Goal: Check status: Check status

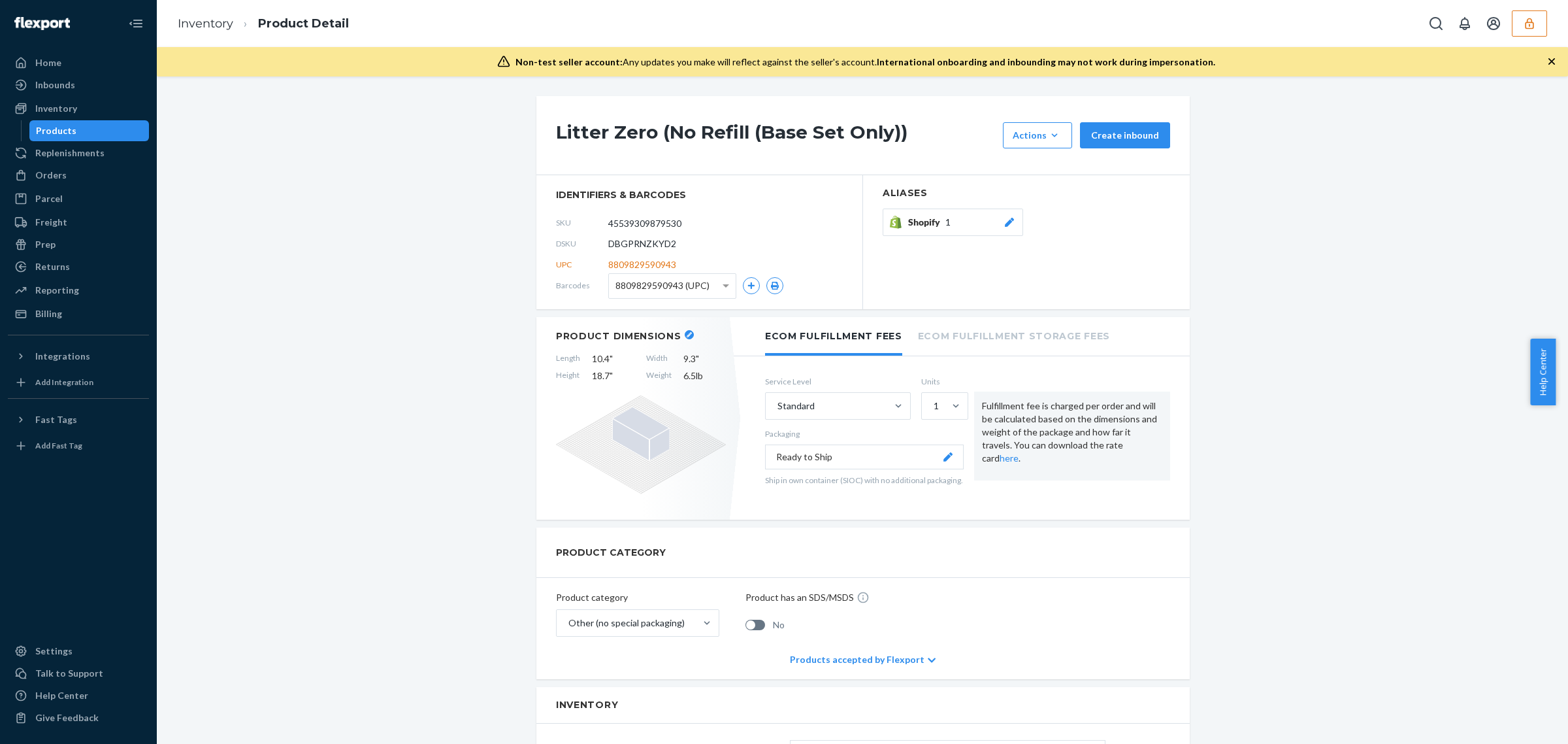
click at [1525, 26] on icon "button" at bounding box center [1530, 24] width 13 height 13
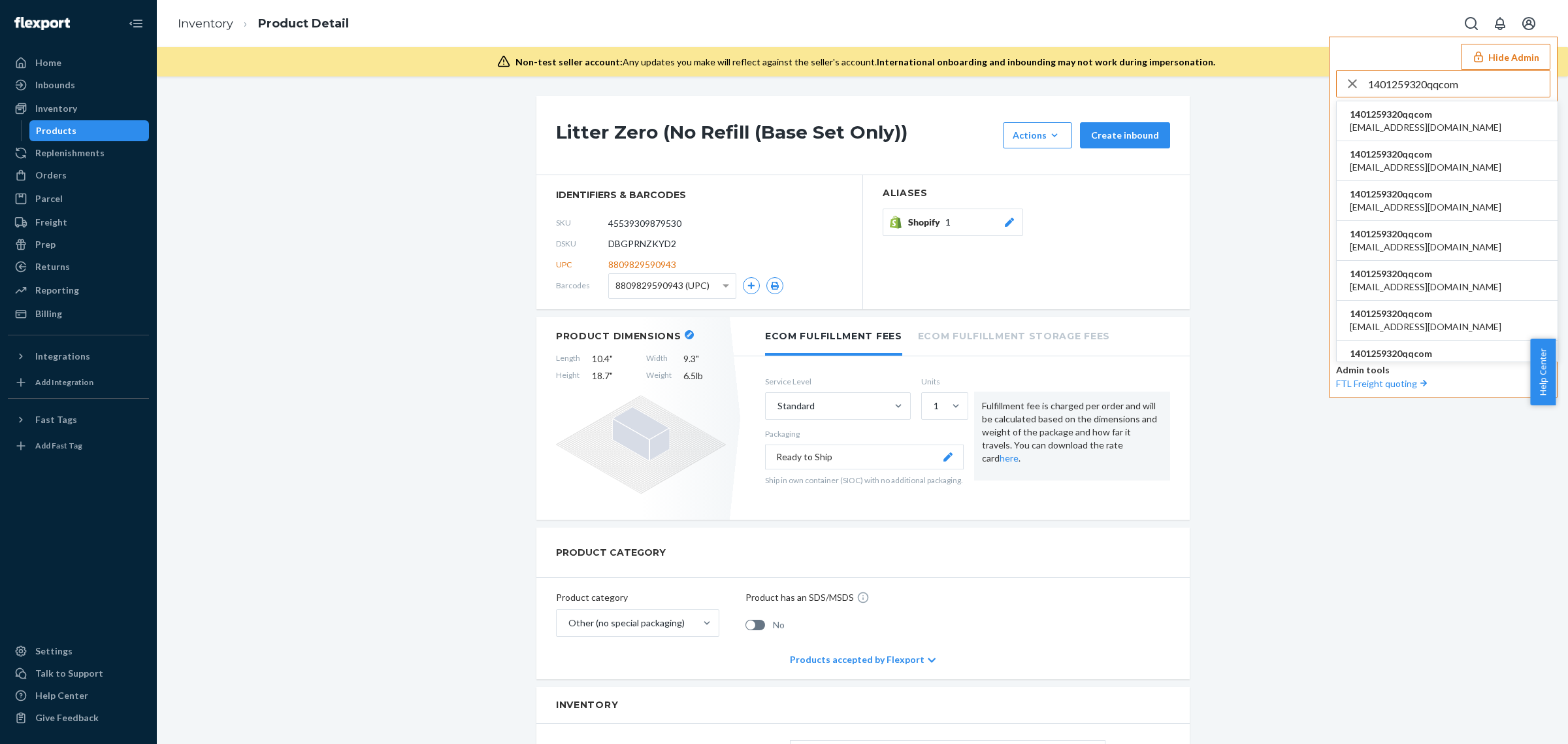
type input "1401259320qqcom"
click at [1403, 119] on span "1401259320qqcom" at bounding box center [1426, 114] width 152 height 13
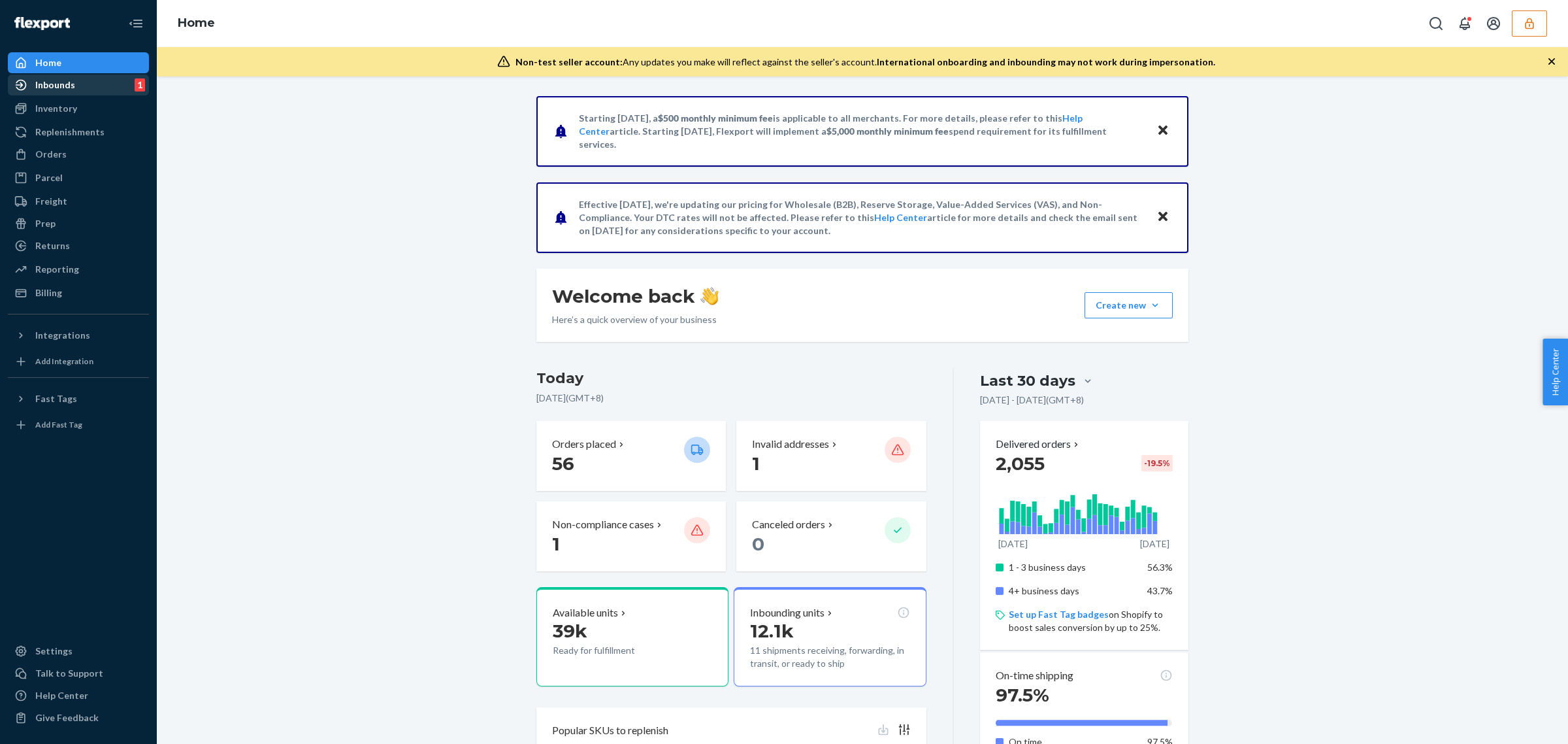
click at [48, 86] on div "Inbounds" at bounding box center [55, 85] width 40 height 13
click at [81, 83] on div "Inbounds 1" at bounding box center [78, 85] width 138 height 18
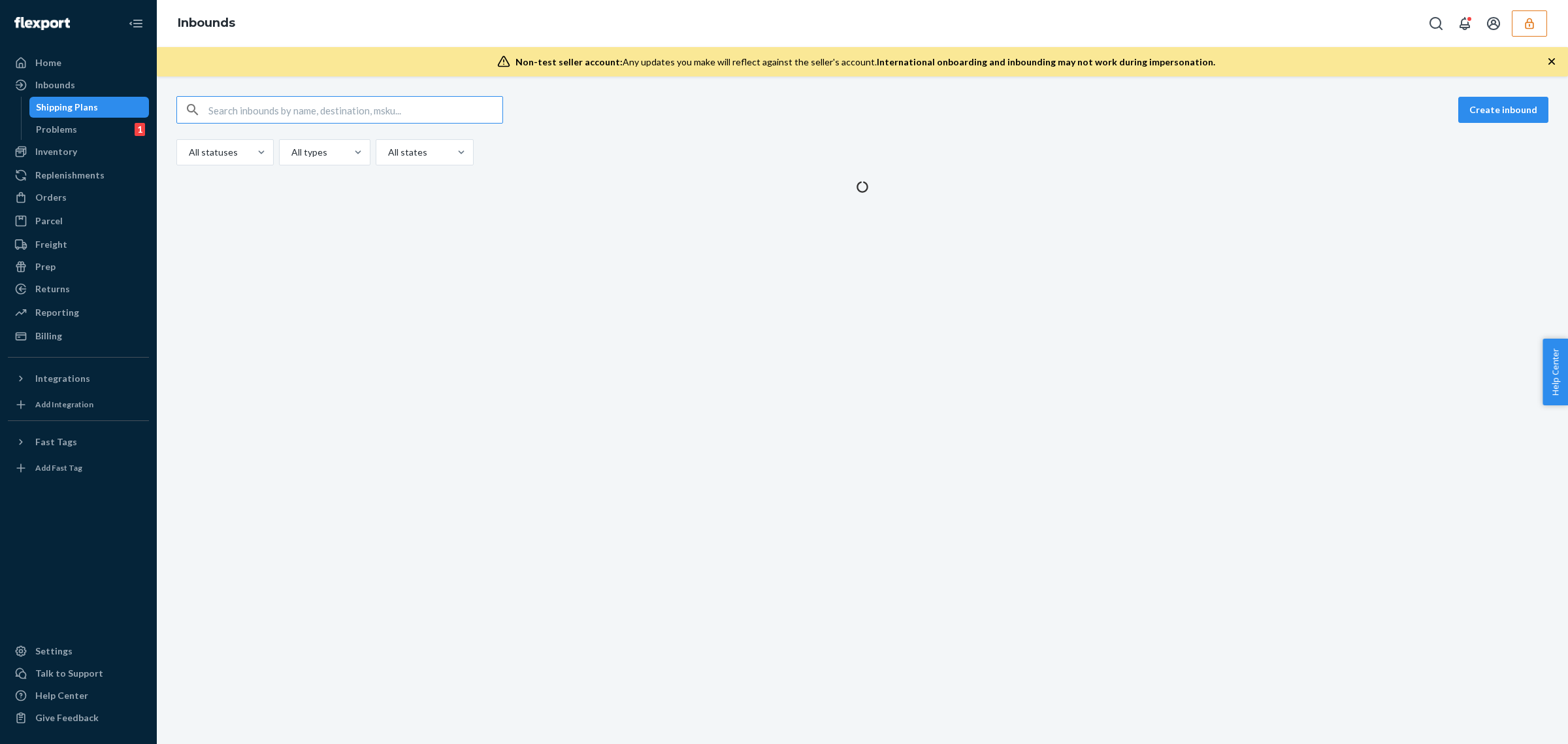
click at [413, 110] on input "text" at bounding box center [355, 110] width 294 height 26
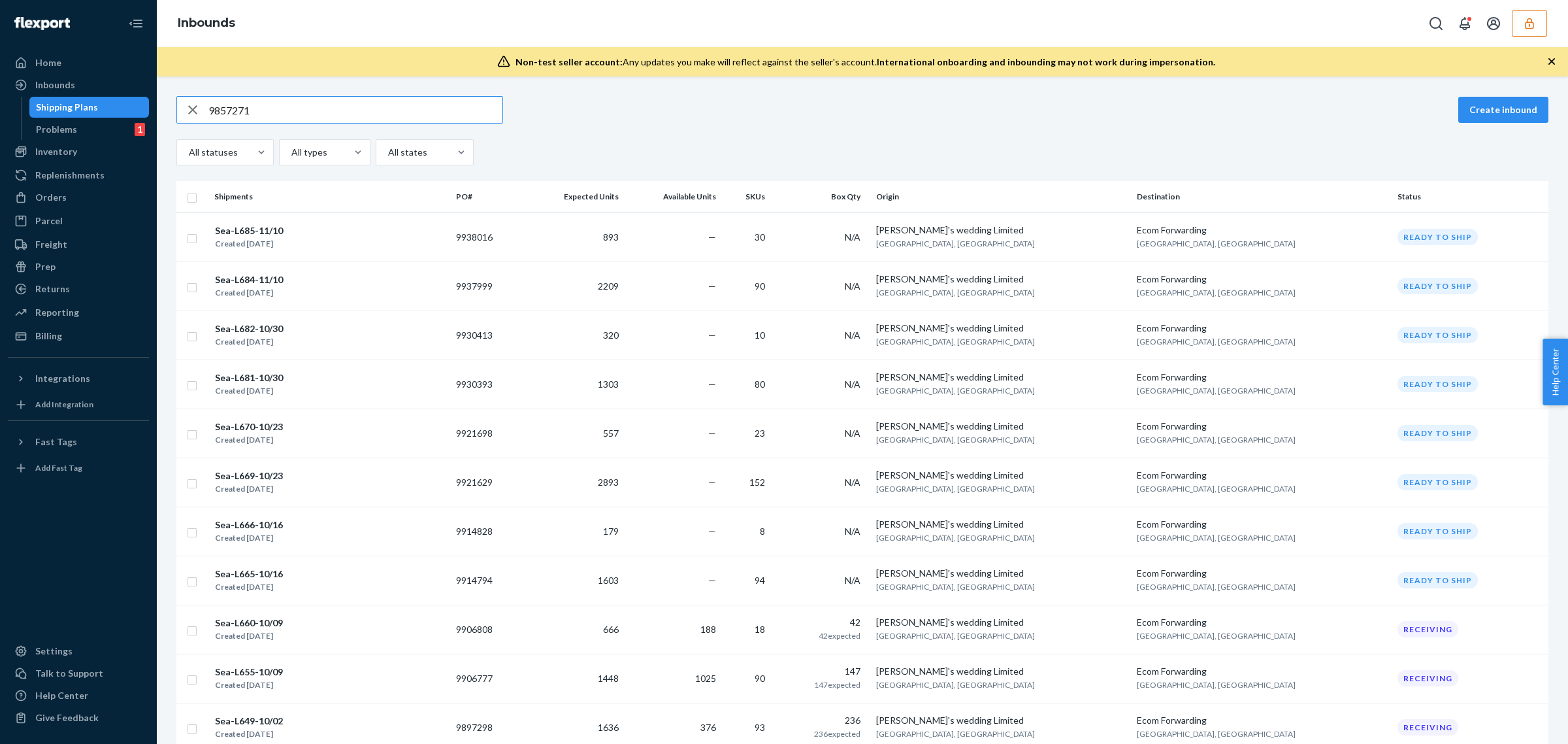
type input "9857271"
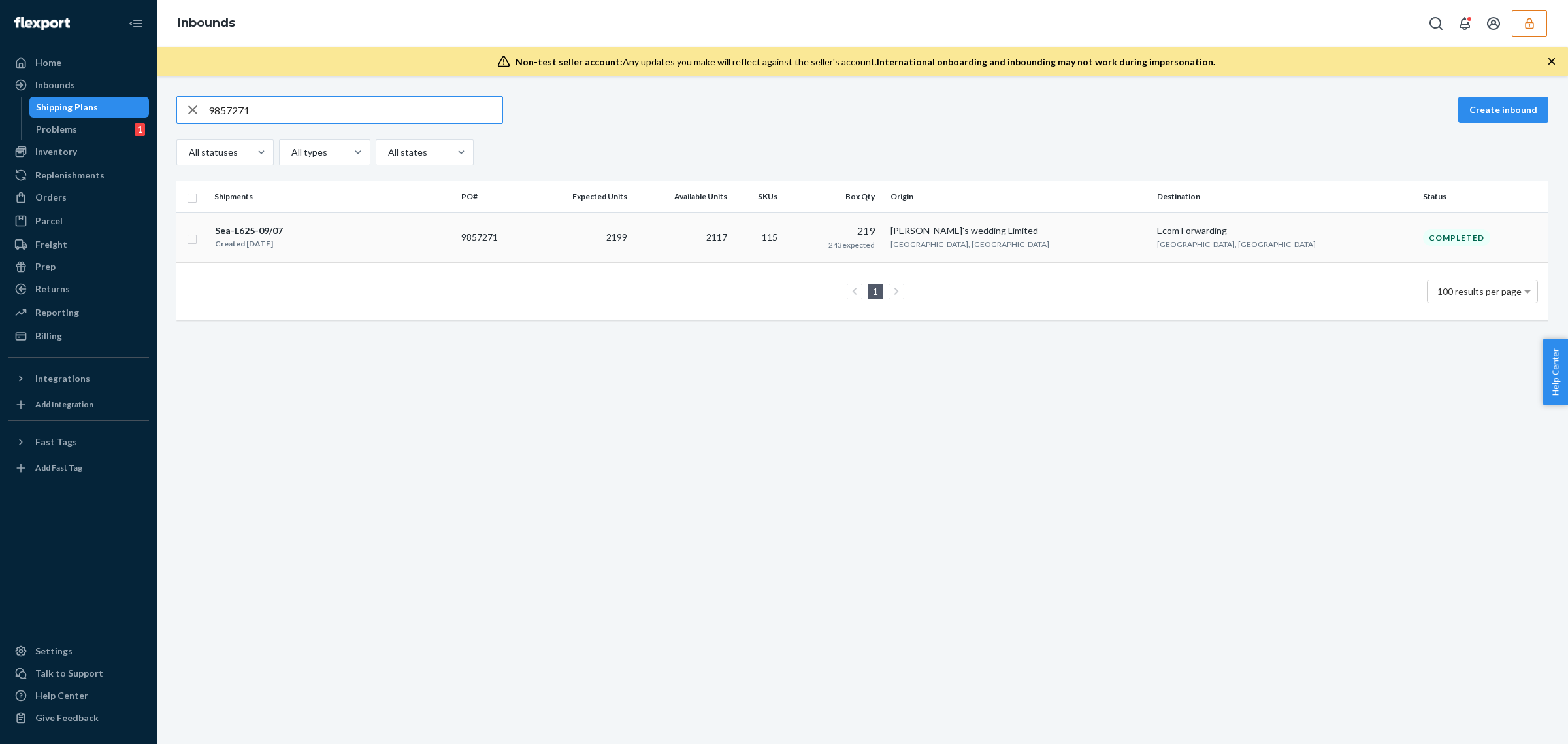
click at [632, 253] on td "2199" at bounding box center [581, 238] width 102 height 51
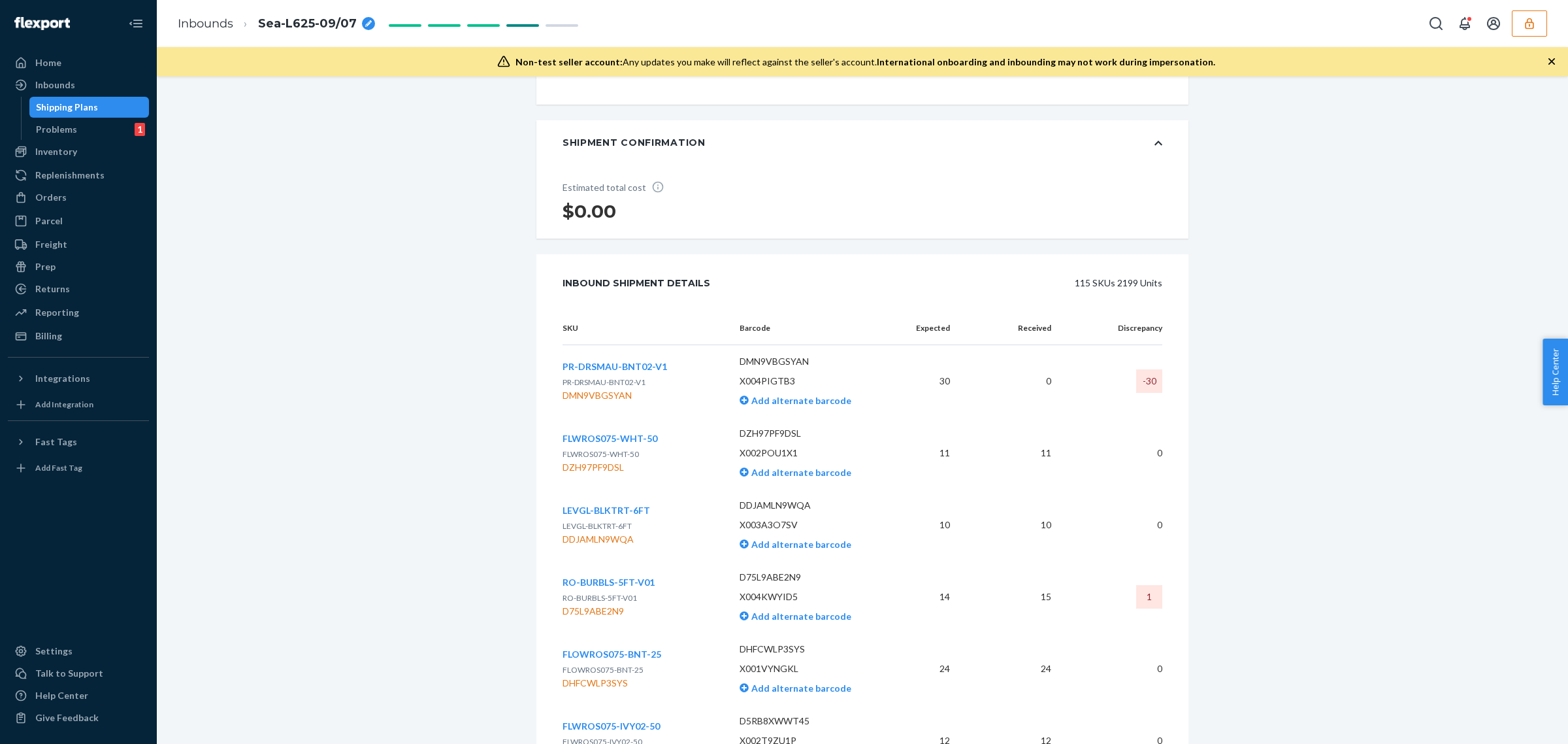
click at [609, 389] on p "PR-DRSMAU-BNT02-V1" at bounding box center [615, 382] width 105 height 13
click at [608, 389] on p "PR-DRSMAU-BNT02-V1" at bounding box center [615, 382] width 105 height 13
click at [608, 387] on span "PR-DRSMAU-BNT02-V1" at bounding box center [604, 382] width 83 height 10
copy span "PR-DRSMAU-BNT02-V1"
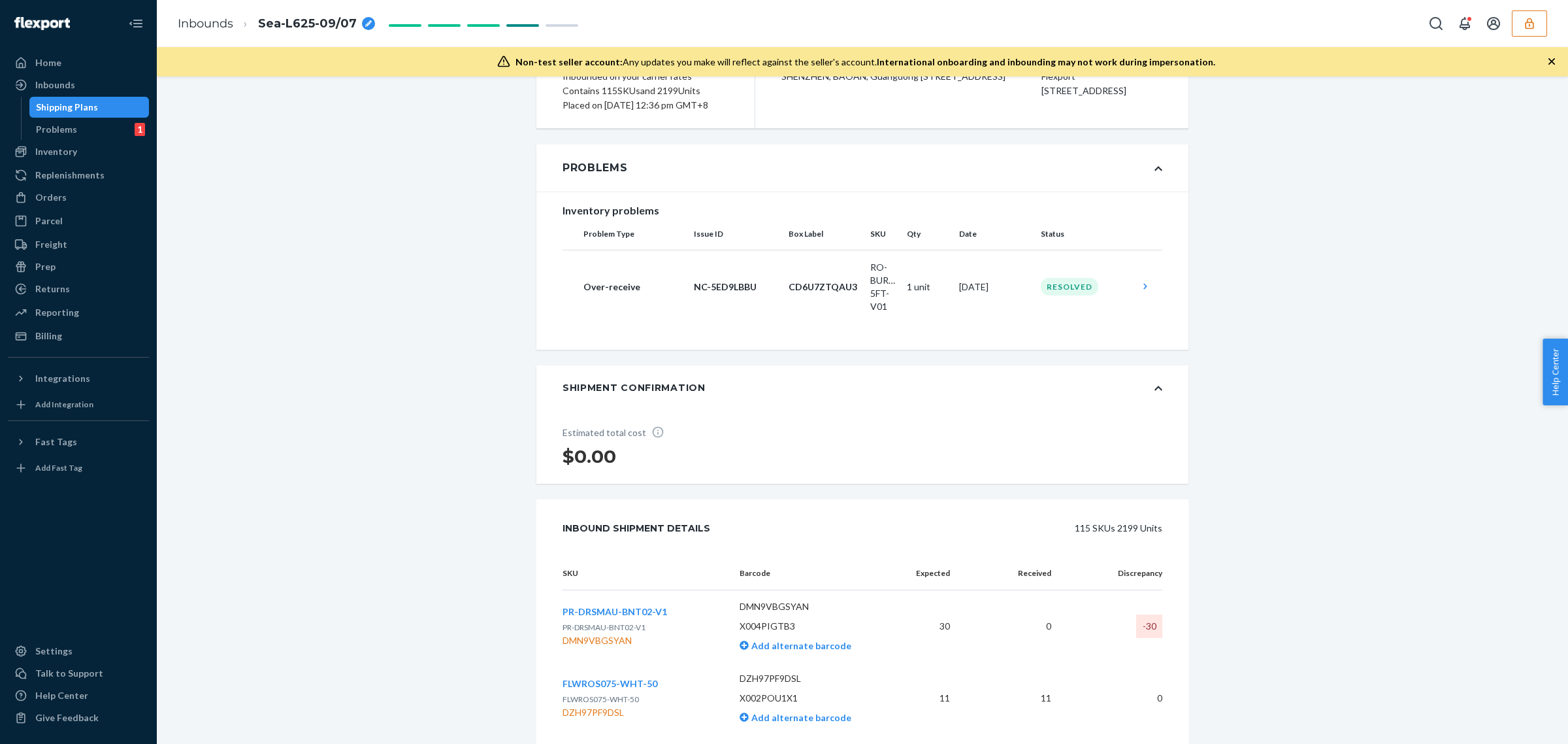
scroll to position [0, 0]
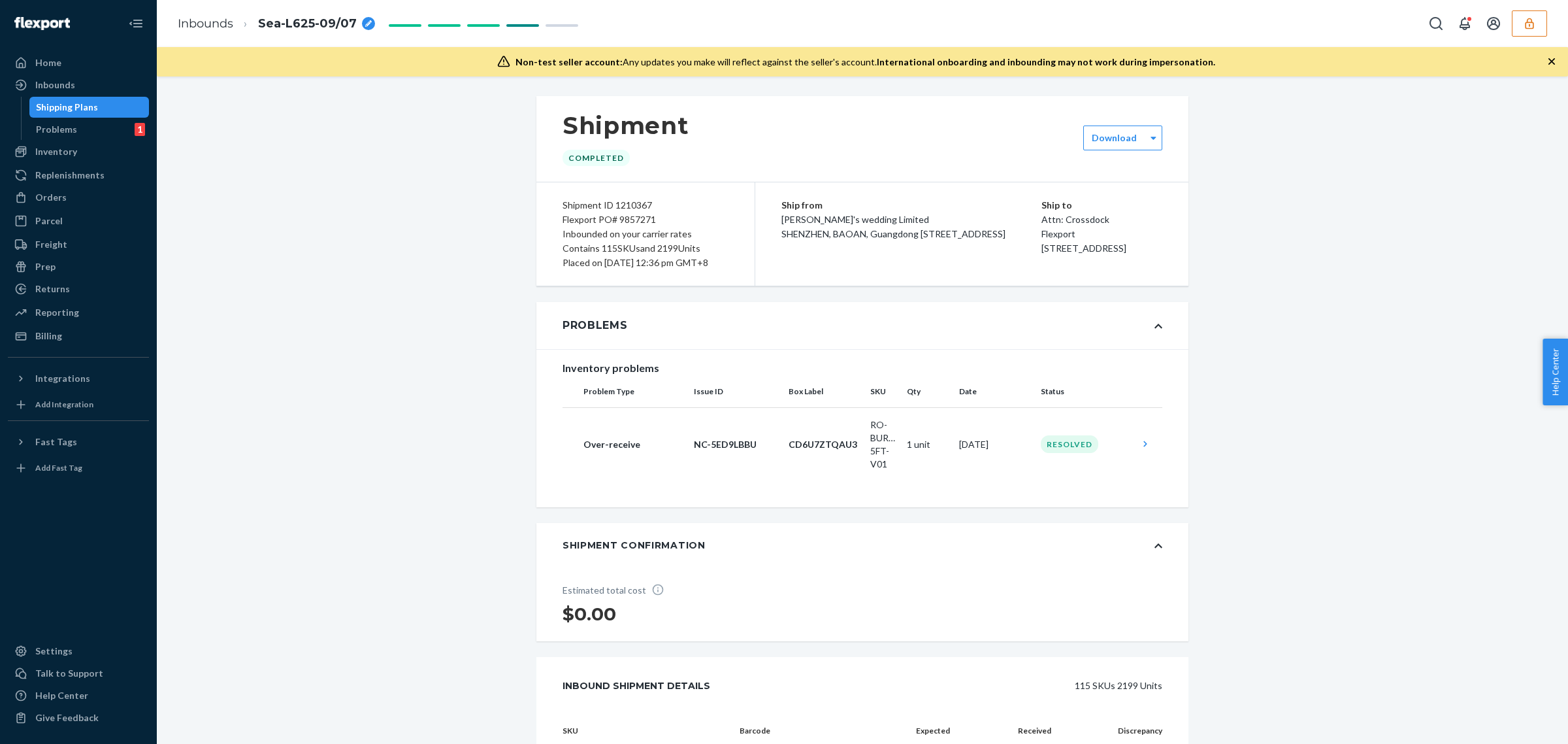
click at [634, 223] on div "Flexport PO# 9857271" at bounding box center [645, 220] width 166 height 14
click at [632, 221] on div "Flexport PO# 9857271" at bounding box center [645, 220] width 166 height 14
copy div "9857271"
